Goal: Task Accomplishment & Management: Complete application form

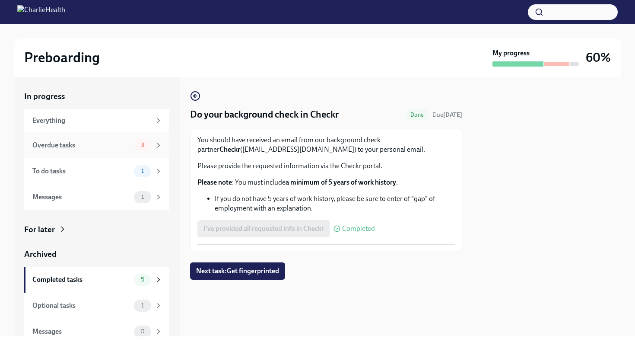
click at [133, 148] on div "Overdue tasks 3" at bounding box center [97, 145] width 130 height 12
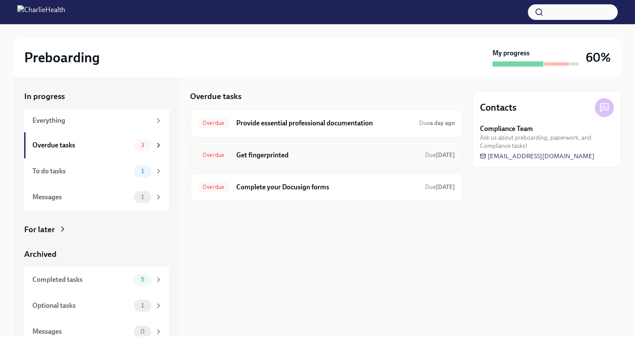
click at [265, 155] on h6 "Get fingerprinted" at bounding box center [327, 154] width 182 height 9
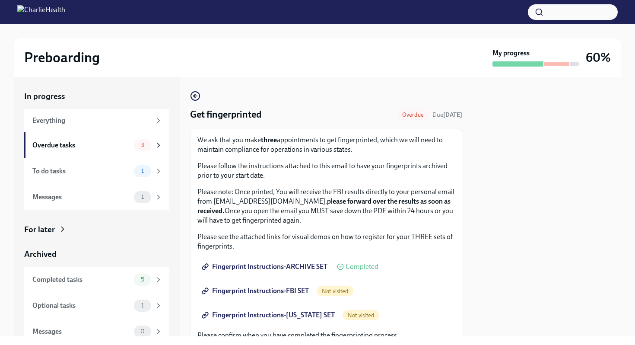
click at [311, 270] on span "Fingerprint Instructions-ARCHIVE SET" at bounding box center [265, 266] width 124 height 9
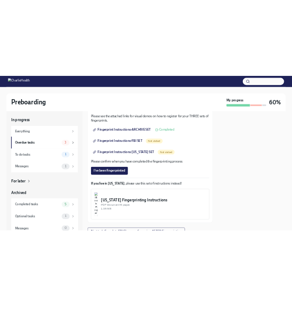
scroll to position [150, 0]
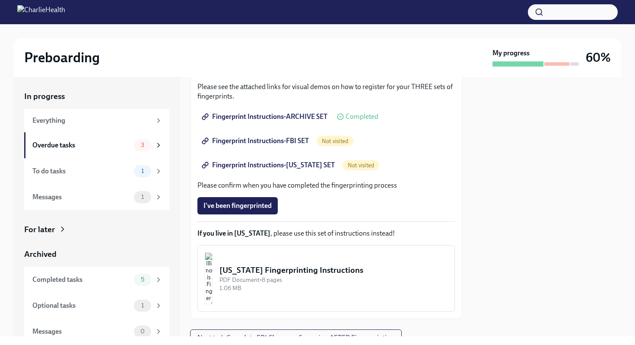
click at [306, 122] on link "Fingerprint Instructions-ARCHIVE SET" at bounding box center [265, 116] width 136 height 17
click at [309, 140] on span "Fingerprint Instructions-FBI SET" at bounding box center [255, 140] width 105 height 9
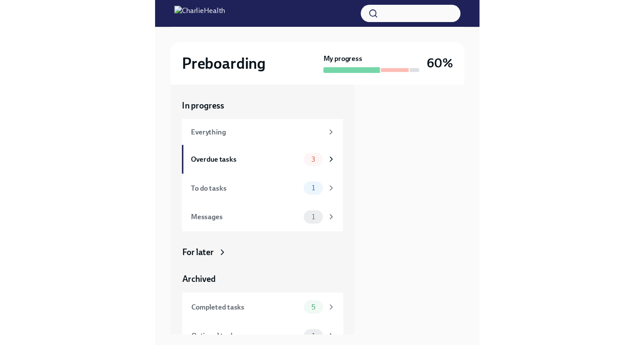
scroll to position [0, 0]
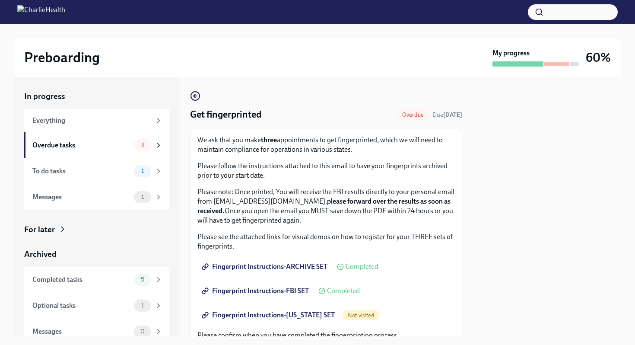
click at [300, 293] on span "Fingerprint Instructions-FBI SET" at bounding box center [255, 290] width 105 height 9
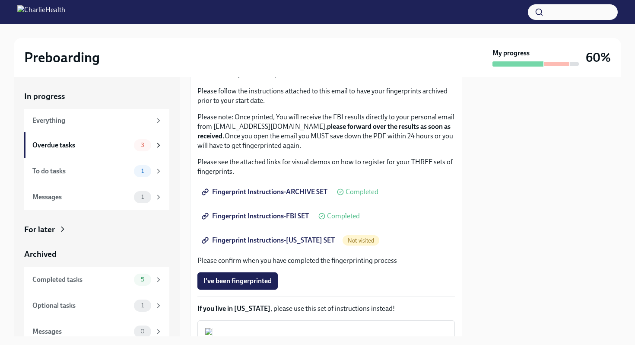
scroll to position [79, 0]
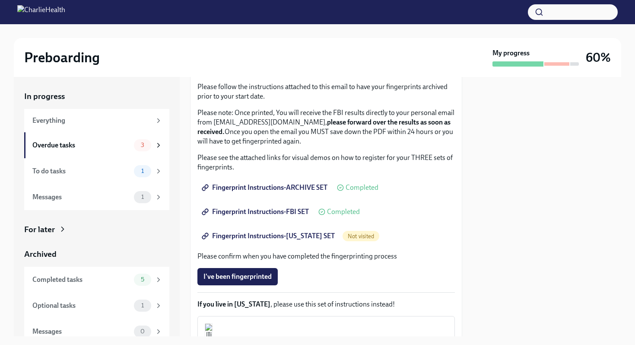
click at [284, 233] on span "Fingerprint Instructions-FLORIDA SET" at bounding box center [268, 235] width 131 height 9
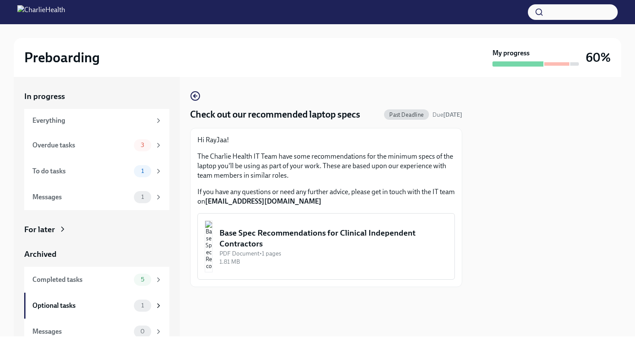
click at [255, 245] on div "Base Spec Recommendations for Clinical Independent Contractors" at bounding box center [333, 238] width 228 height 22
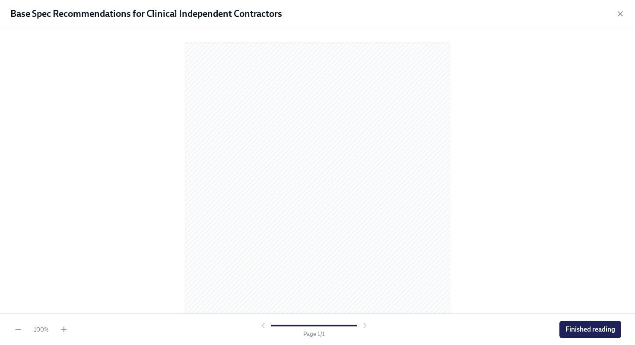
scroll to position [72, 0]
click at [592, 331] on span "Finished reading" at bounding box center [590, 329] width 50 height 9
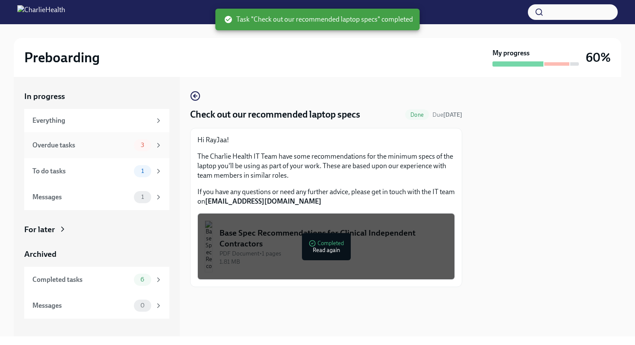
click at [98, 149] on div "Overdue tasks" at bounding box center [81, 144] width 98 height 9
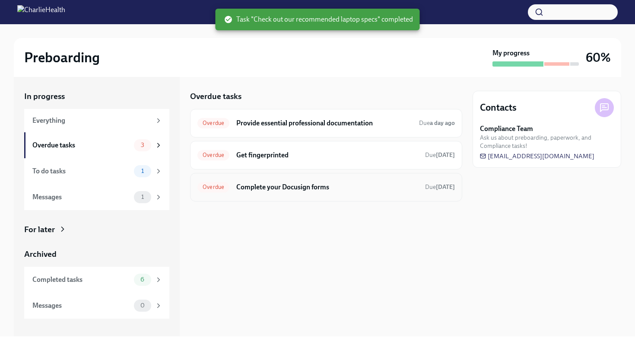
click at [258, 180] on div "Overdue Complete your Docusign forms Due [DATE]" at bounding box center [325, 187] width 257 height 14
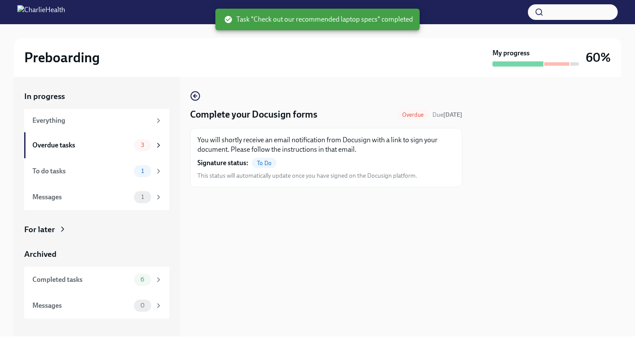
click at [255, 164] on span "To Do" at bounding box center [264, 163] width 25 height 6
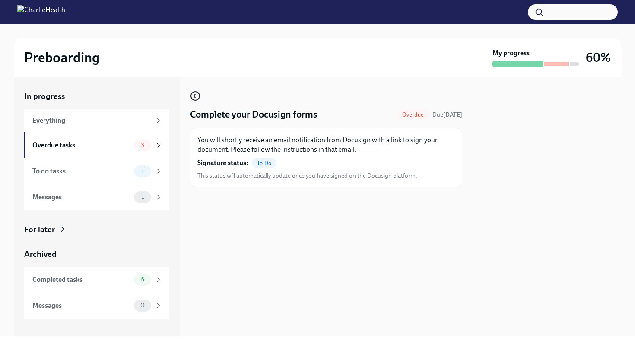
click at [199, 95] on icon "button" at bounding box center [195, 96] width 10 height 10
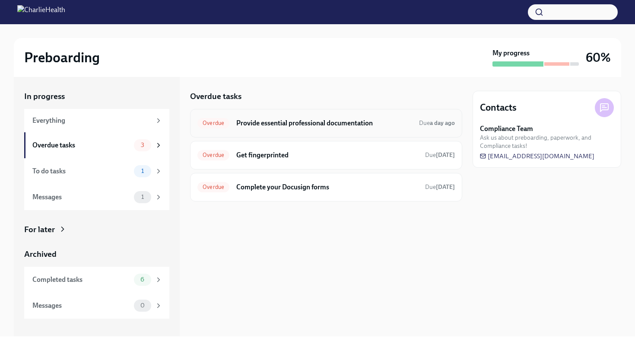
click at [241, 120] on h6 "Provide essential professional documentation" at bounding box center [324, 122] width 176 height 9
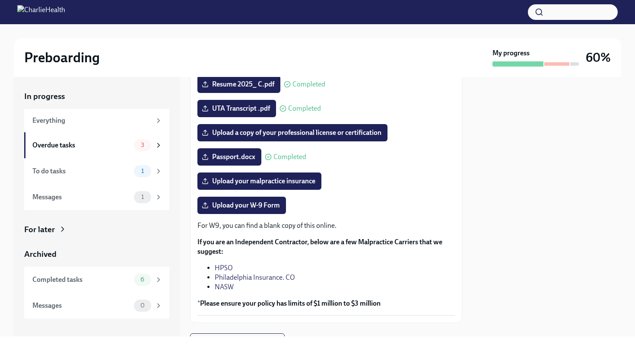
scroll to position [152, 0]
